Goal: Download file/media

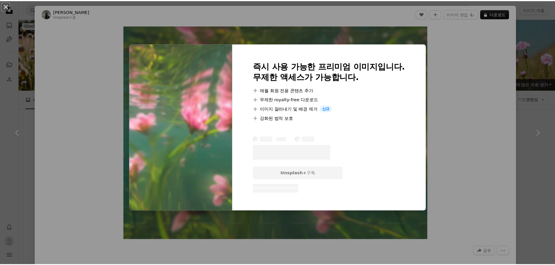
scroll to position [844, 0]
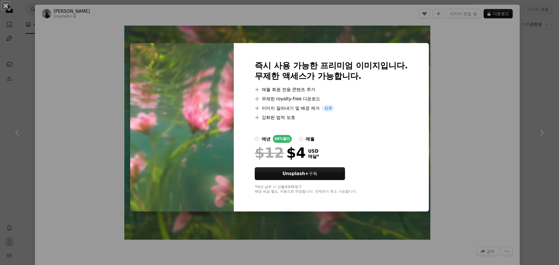
click at [467, 51] on div "An X shape 즉시 사용 가능한 프리미엄 이미지입니다. 무제한 액세스가 가능합니다. A plus sign 매월 회원 전용 콘텐츠 추가 A…" at bounding box center [279, 132] width 559 height 265
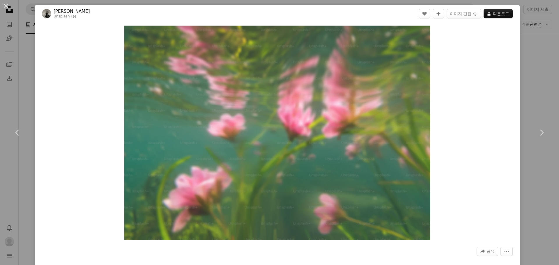
click at [530, 58] on div "An X shape Chevron left Chevron right [PERSON_NAME] Light Unsplash+ 용 A heart A…" at bounding box center [279, 132] width 559 height 265
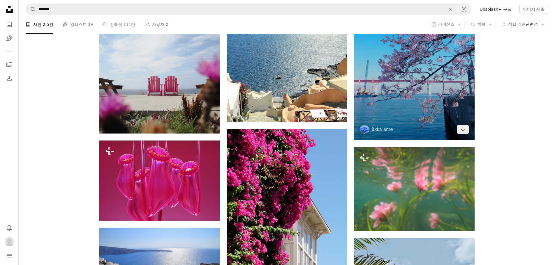
drag, startPoint x: 15, startPoint y: 1, endPoint x: 466, endPoint y: 41, distance: 452.7
click at [506, 72] on div "Plus sign for Unsplash+ A heart A plus sign [PERSON_NAME] Unsplash+ 용 A lock 다운…" at bounding box center [287, 171] width 536 height 1723
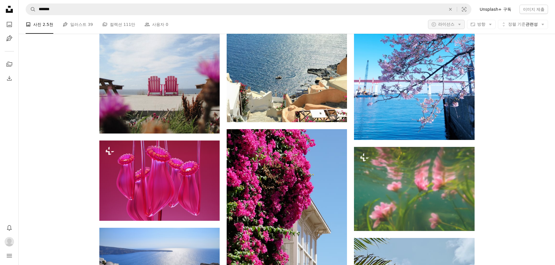
click at [450, 25] on span "라이선스" at bounding box center [446, 24] width 16 height 5
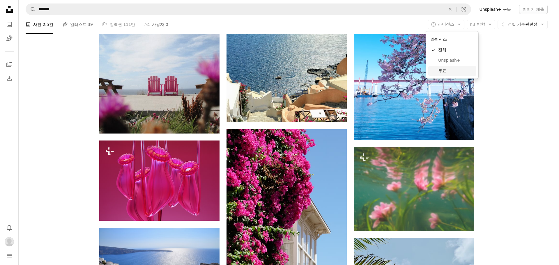
click at [442, 70] on span "무료" at bounding box center [456, 71] width 36 height 6
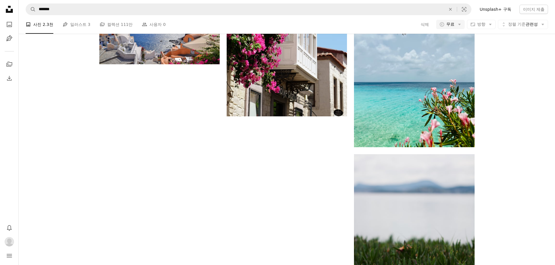
scroll to position [636, 0]
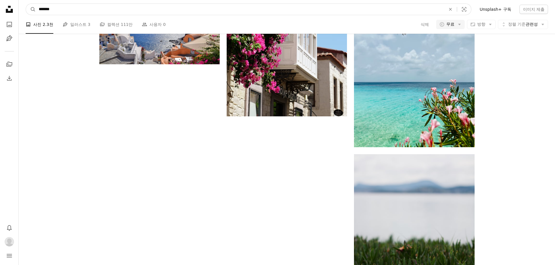
drag, startPoint x: 51, startPoint y: 10, endPoint x: 77, endPoint y: 10, distance: 25.9
click at [75, 10] on input "*******" at bounding box center [240, 9] width 408 height 11
type input "****"
click button "A magnifying glass" at bounding box center [31, 9] width 10 height 11
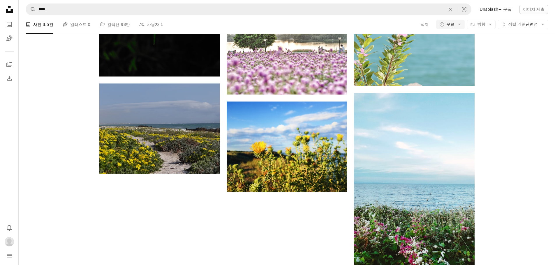
scroll to position [1106, 0]
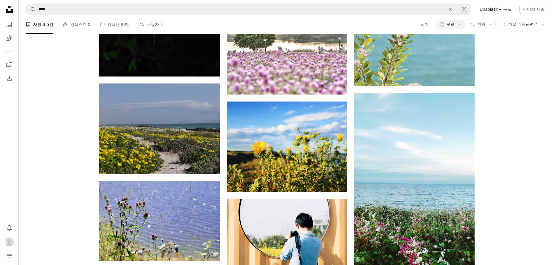
scroll to position [1951, 0]
